Goal: Task Accomplishment & Management: Manage account settings

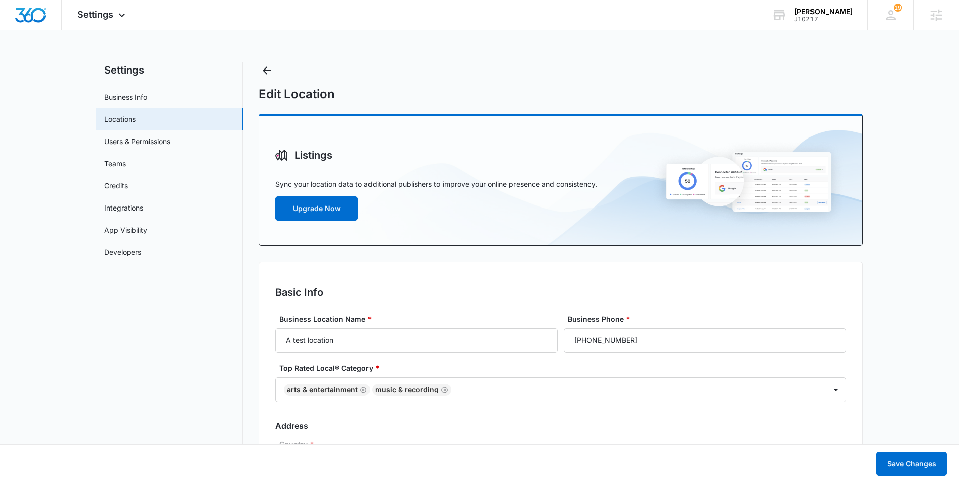
select select "[US_STATE]"
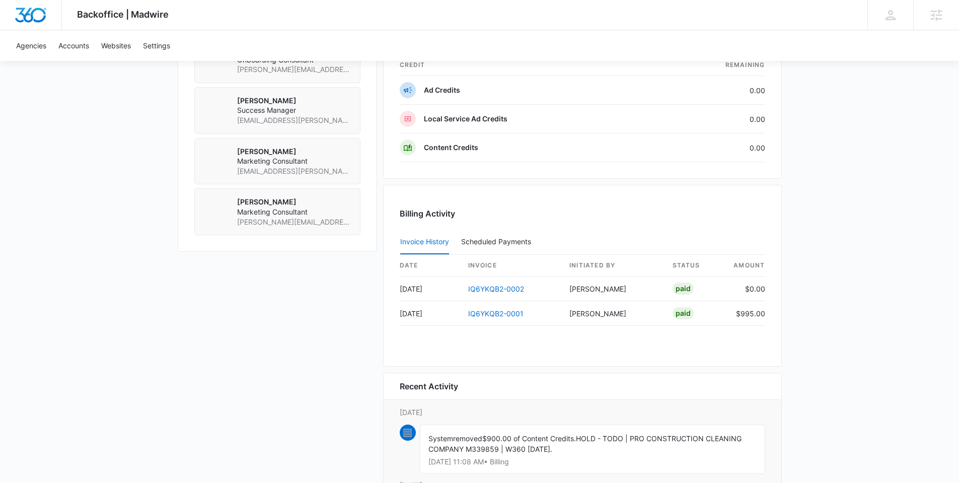
scroll to position [583, 0]
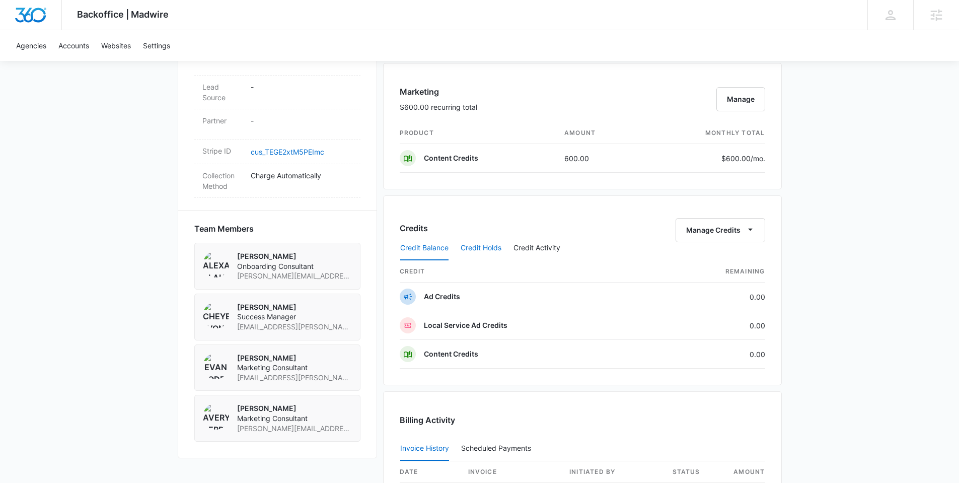
click at [483, 242] on button "Credit Holds" at bounding box center [481, 248] width 41 height 24
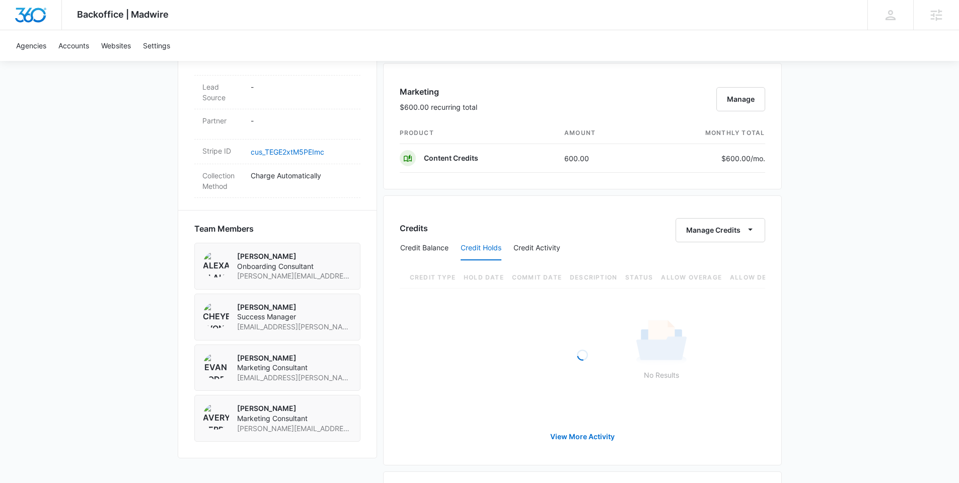
click at [483, 242] on button "Credit Holds" at bounding box center [481, 248] width 41 height 24
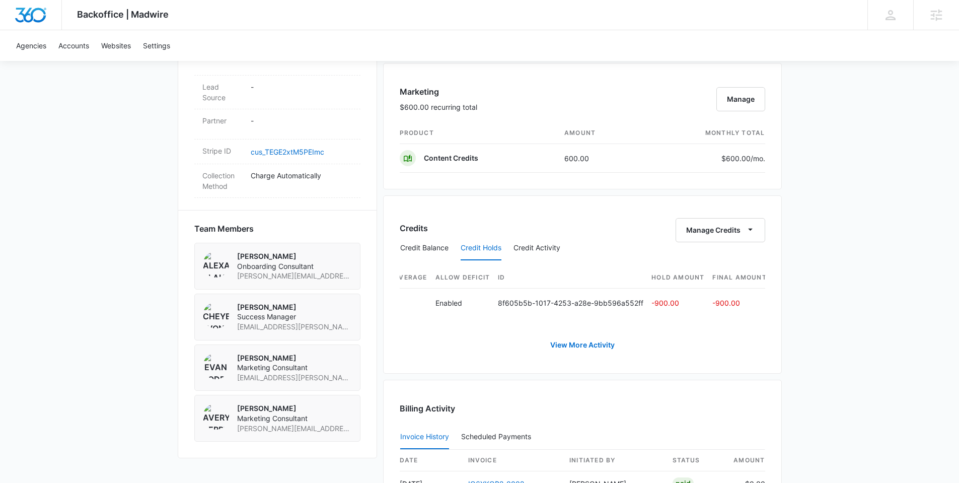
scroll to position [0, 577]
